Goal: Task Accomplishment & Management: Manage account settings

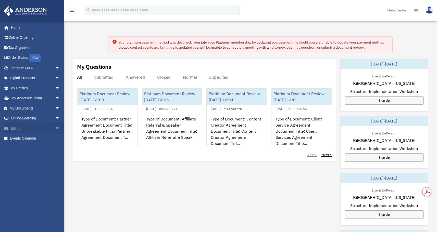
click at [57, 127] on span "arrow_drop_down" at bounding box center [60, 128] width 10 height 10
click at [42, 158] on link "Manage Payments" at bounding box center [37, 159] width 60 height 10
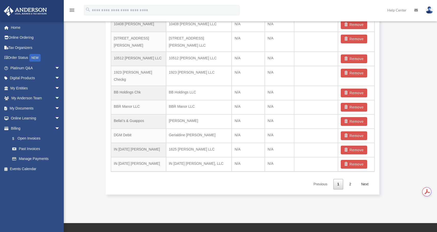
scroll to position [358, 0]
click at [367, 179] on link "Next" at bounding box center [364, 184] width 15 height 10
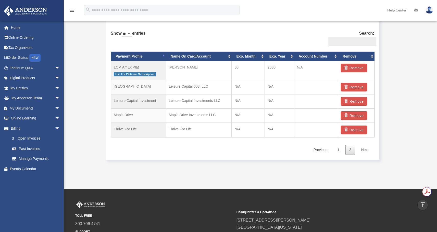
scroll to position [312, 0]
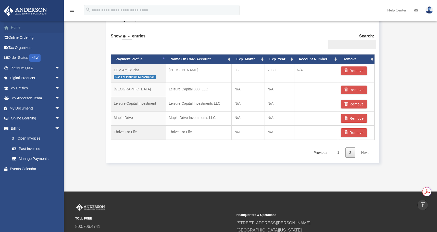
click at [15, 26] on link "Home" at bounding box center [36, 27] width 64 height 10
